Goal: Task Accomplishment & Management: Manage account settings

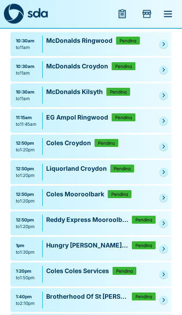
click at [164, 274] on icon "Pending" at bounding box center [164, 275] width 2 height 4
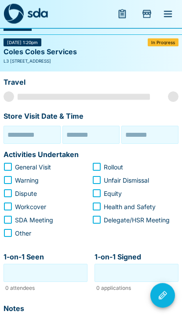
type input "**********"
type input "********"
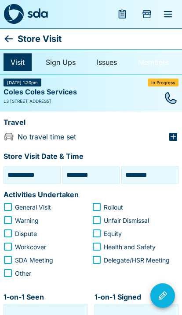
click at [152, 60] on link "Members" at bounding box center [153, 62] width 45 height 18
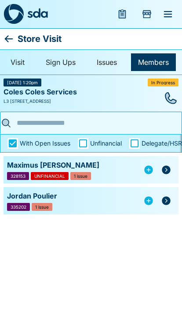
click at [7, 147] on div "With Open Issues Unfinancial Delegate/HSRs" at bounding box center [91, 143] width 182 height 19
click at [4, 151] on div "With Open Issues Unfinancial Delegate/HSRs" at bounding box center [91, 143] width 182 height 19
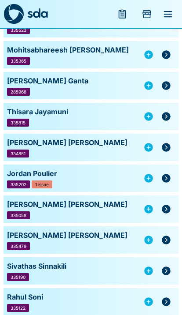
scroll to position [347, 0]
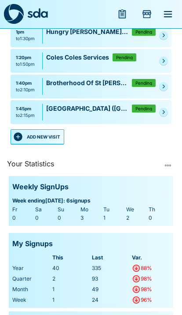
scroll to position [255, 0]
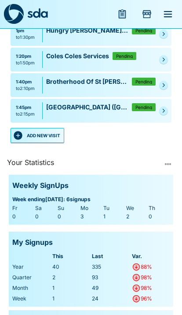
click at [41, 132] on button "ADD NEW VISIT" at bounding box center [38, 135] width 54 height 15
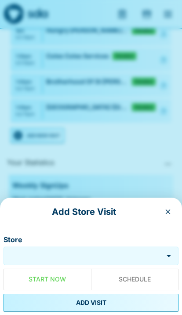
click at [92, 261] on input "Store" at bounding box center [83, 256] width 155 height 10
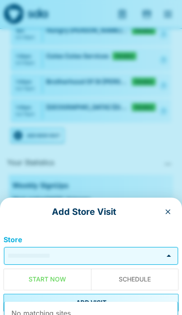
scroll to position [328, 0]
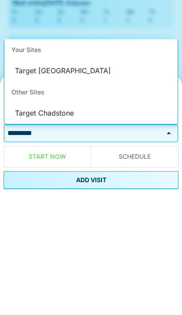
click at [31, 183] on li "Target [GEOGRAPHIC_DATA]" at bounding box center [91, 193] width 174 height 21
type input "**********"
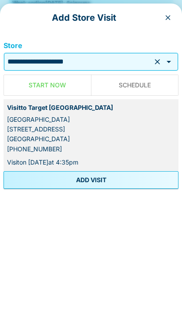
click at [43, 293] on button "ADD VISIT" at bounding box center [91, 302] width 175 height 18
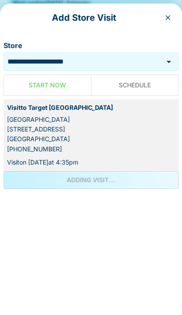
scroll to position [386, 0]
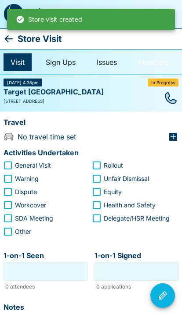
click at [154, 59] on link "Members" at bounding box center [153, 62] width 45 height 18
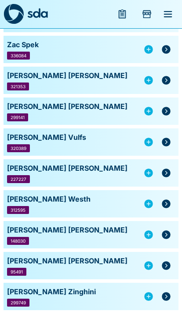
scroll to position [893, 0]
